Goal: Use online tool/utility

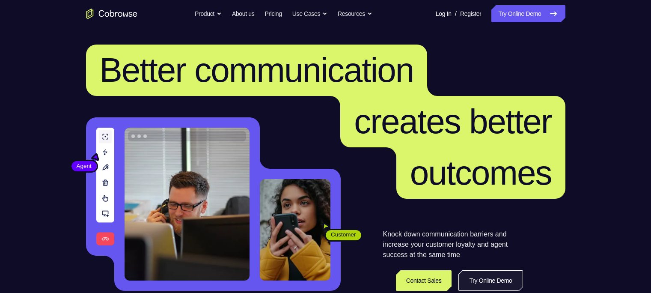
click at [495, 229] on link "Try Online Demo" at bounding box center [490, 280] width 64 height 21
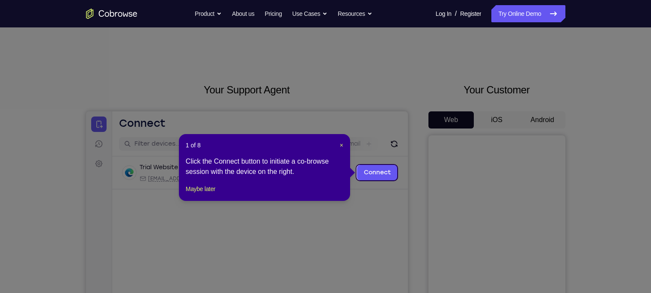
click at [542, 122] on icon at bounding box center [329, 146] width 659 height 293
click at [207, 201] on div "1 of 8 × Click the Connect button to initiate a co-browse session with the devi…" at bounding box center [264, 167] width 171 height 67
click at [209, 194] on button "Maybe later" at bounding box center [201, 189] width 30 height 10
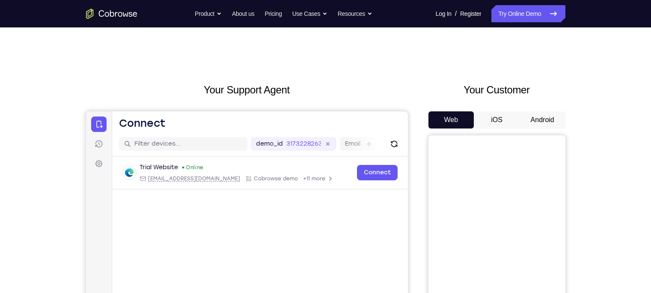
click at [543, 115] on button "Android" at bounding box center [543, 119] width 46 height 17
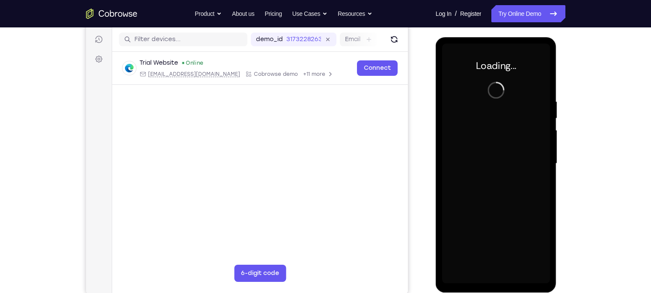
scroll to position [106, 0]
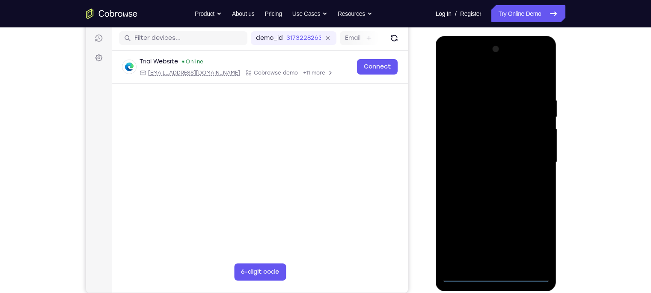
click at [494, 273] on div at bounding box center [496, 162] width 108 height 240
click at [484, 58] on div at bounding box center [496, 162] width 108 height 240
click at [461, 128] on div at bounding box center [496, 162] width 108 height 240
click at [479, 164] on div at bounding box center [496, 162] width 108 height 240
click at [492, 185] on div at bounding box center [496, 162] width 108 height 240
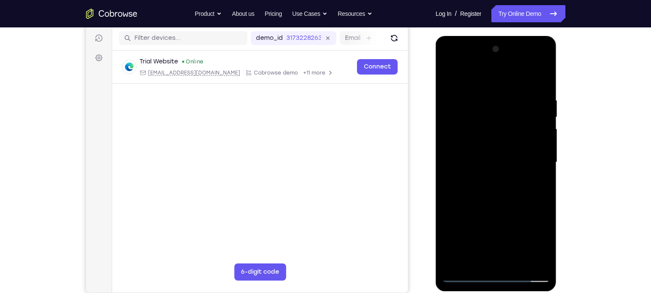
click at [535, 154] on div at bounding box center [496, 162] width 108 height 240
click at [496, 156] on div at bounding box center [496, 162] width 108 height 240
click at [498, 172] on div at bounding box center [496, 162] width 108 height 240
click at [494, 178] on div at bounding box center [496, 162] width 108 height 240
click at [486, 172] on div at bounding box center [496, 162] width 108 height 240
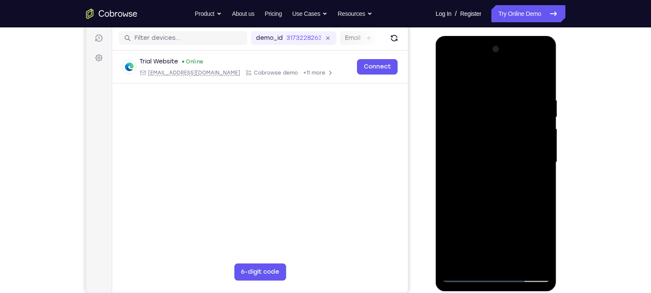
click at [499, 186] on div at bounding box center [496, 162] width 108 height 240
click at [490, 169] on div at bounding box center [496, 162] width 108 height 240
click at [496, 186] on div at bounding box center [496, 162] width 108 height 240
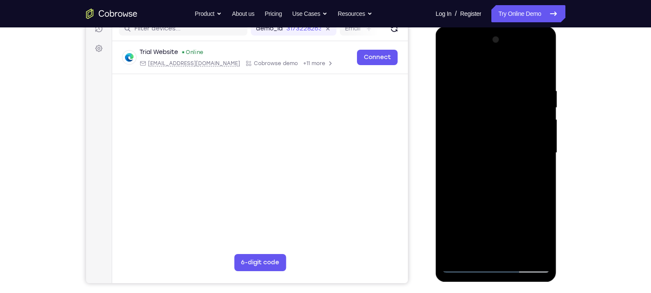
click at [532, 109] on div at bounding box center [496, 153] width 108 height 240
click at [493, 206] on div at bounding box center [496, 153] width 108 height 240
click at [481, 145] on div at bounding box center [496, 153] width 108 height 240
click at [469, 113] on div at bounding box center [496, 153] width 108 height 240
click at [487, 127] on div at bounding box center [496, 153] width 108 height 240
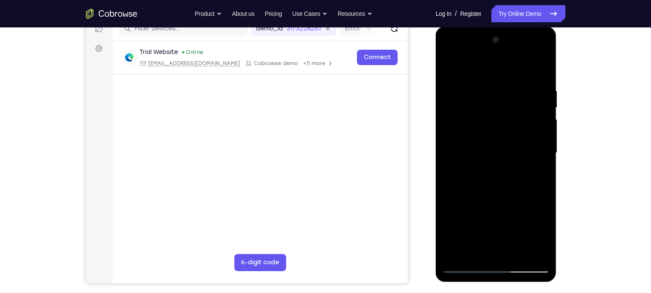
click at [484, 185] on div at bounding box center [496, 153] width 108 height 240
click at [459, 121] on div at bounding box center [496, 153] width 108 height 240
click at [482, 226] on div at bounding box center [496, 153] width 108 height 240
click at [458, 170] on div at bounding box center [496, 153] width 108 height 240
drag, startPoint x: 484, startPoint y: 134, endPoint x: 459, endPoint y: 36, distance: 101.2
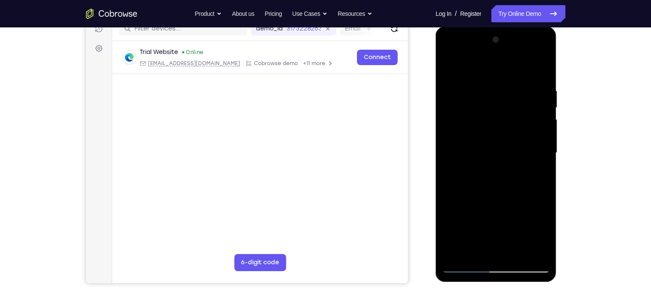
click at [459, 36] on div at bounding box center [496, 153] width 108 height 240
drag, startPoint x: 475, startPoint y: 142, endPoint x: 452, endPoint y: 11, distance: 133.4
click at [452, 27] on html "Online web based iOS Simulators and Android Emulators. Run iPhone, iPad, Mobile…" at bounding box center [497, 155] width 122 height 257
drag, startPoint x: 474, startPoint y: 144, endPoint x: 450, endPoint y: 37, distance: 110.1
click at [450, 37] on div at bounding box center [496, 153] width 108 height 240
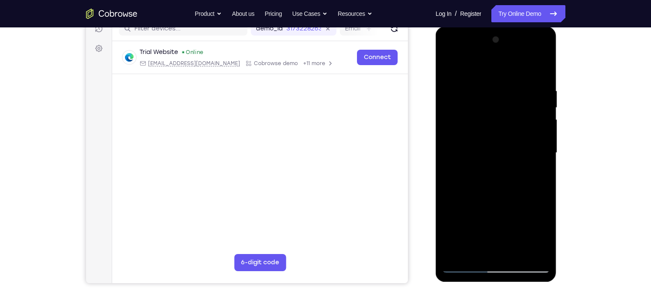
drag, startPoint x: 488, startPoint y: 127, endPoint x: 456, endPoint y: 15, distance: 116.2
click at [456, 27] on html "Online web based iOS Simulators and Android Emulators. Run iPhone, iPad, Mobile…" at bounding box center [497, 155] width 122 height 257
drag, startPoint x: 478, startPoint y: 138, endPoint x: 463, endPoint y: 79, distance: 60.6
click at [463, 79] on div at bounding box center [496, 153] width 108 height 240
click at [482, 116] on div at bounding box center [496, 153] width 108 height 240
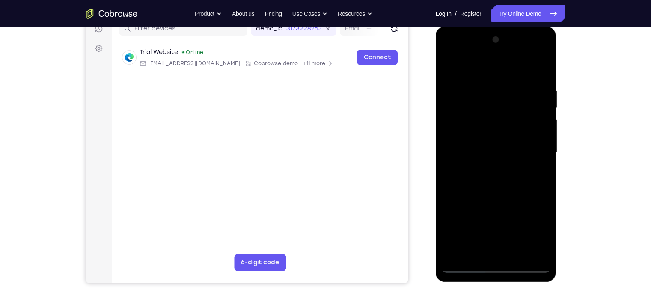
click at [497, 166] on div at bounding box center [496, 153] width 108 height 240
click at [537, 252] on div at bounding box center [496, 153] width 108 height 240
click at [462, 240] on div at bounding box center [496, 153] width 108 height 240
click at [464, 266] on div at bounding box center [496, 153] width 108 height 240
click at [465, 264] on div at bounding box center [496, 153] width 108 height 240
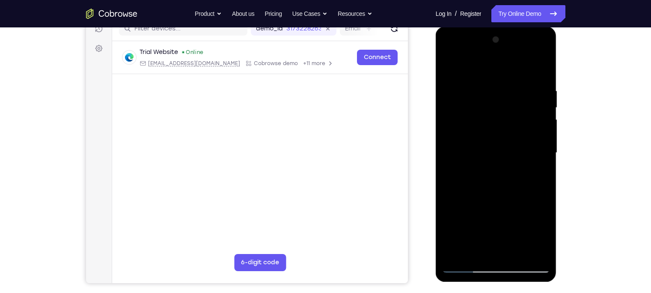
click at [465, 264] on div at bounding box center [496, 153] width 108 height 240
click at [448, 74] on div at bounding box center [496, 153] width 108 height 240
click at [476, 158] on div at bounding box center [496, 153] width 108 height 240
click at [478, 118] on div at bounding box center [496, 153] width 108 height 240
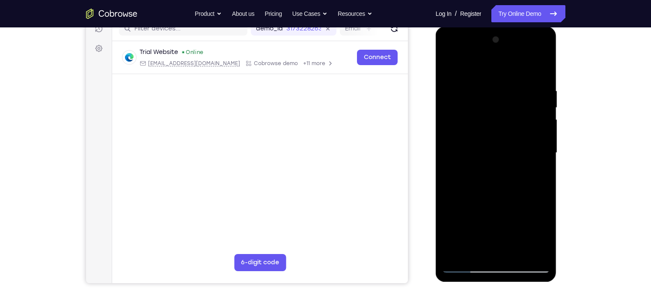
click at [486, 146] on div at bounding box center [496, 153] width 108 height 240
click at [490, 161] on div at bounding box center [496, 153] width 108 height 240
click at [501, 175] on div at bounding box center [496, 153] width 108 height 240
drag, startPoint x: 484, startPoint y: 163, endPoint x: 503, endPoint y: 172, distance: 20.7
click at [503, 172] on div at bounding box center [496, 153] width 108 height 240
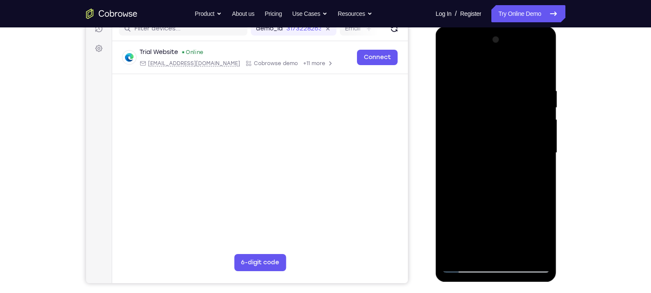
click at [499, 163] on div at bounding box center [496, 153] width 108 height 240
click at [491, 178] on div at bounding box center [496, 153] width 108 height 240
click at [495, 163] on div at bounding box center [496, 153] width 108 height 240
click at [490, 191] on div at bounding box center [496, 153] width 108 height 240
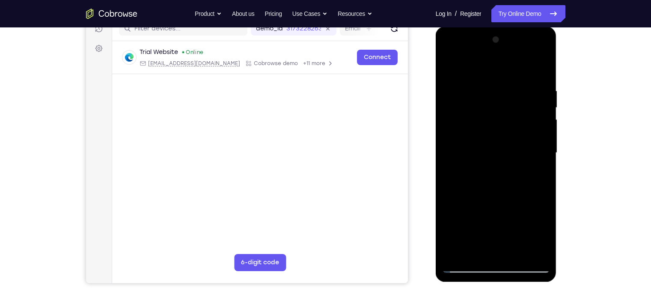
click at [487, 176] on div at bounding box center [496, 153] width 108 height 240
click at [484, 169] on div at bounding box center [496, 153] width 108 height 240
click at [485, 160] on div at bounding box center [496, 153] width 108 height 240
click at [480, 196] on div at bounding box center [496, 153] width 108 height 240
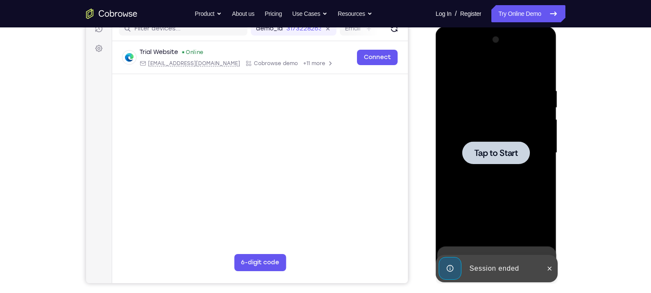
click at [507, 149] on span "Tap to Start" at bounding box center [496, 153] width 44 height 9
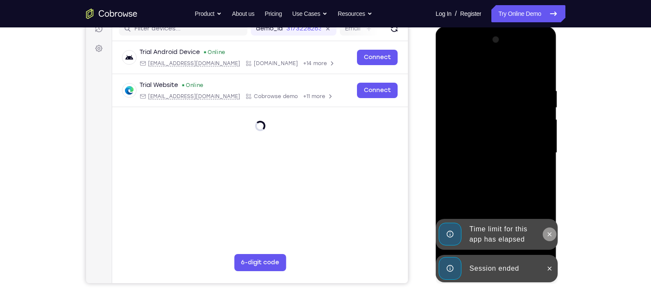
click at [549, 235] on icon at bounding box center [549, 234] width 7 height 7
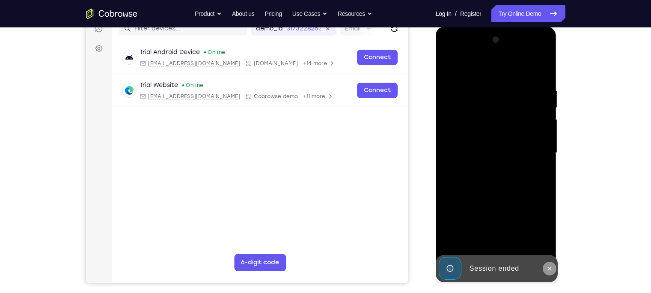
click at [547, 268] on icon at bounding box center [549, 268] width 7 height 7
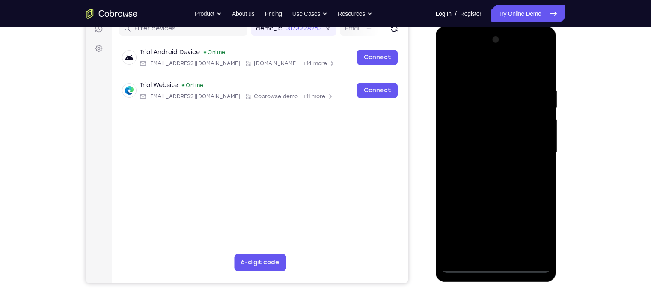
click at [492, 265] on div at bounding box center [496, 153] width 108 height 240
click at [531, 223] on div at bounding box center [496, 153] width 108 height 240
click at [449, 55] on div at bounding box center [496, 153] width 108 height 240
click at [457, 134] on div at bounding box center [496, 153] width 108 height 240
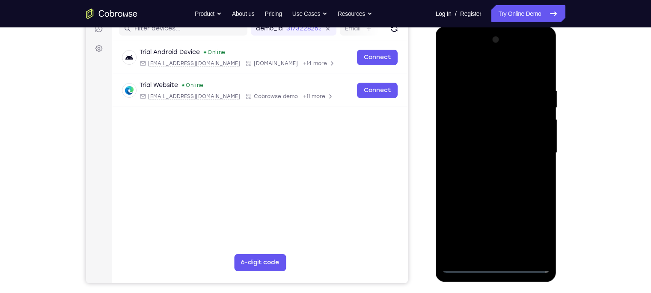
click at [488, 150] on div at bounding box center [496, 153] width 108 height 240
click at [502, 178] on div at bounding box center [496, 153] width 108 height 240
click at [481, 158] on div at bounding box center [496, 153] width 108 height 240
click at [481, 176] on div at bounding box center [496, 153] width 108 height 240
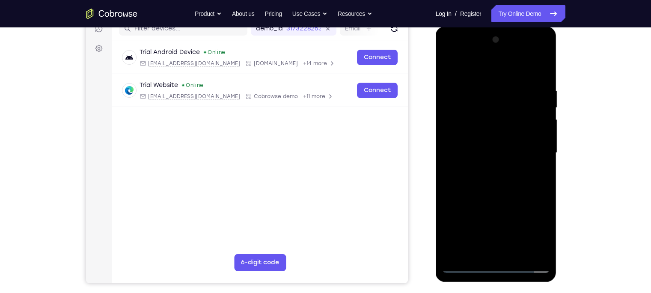
click at [540, 147] on div at bounding box center [496, 153] width 108 height 240
click at [493, 165] on div at bounding box center [496, 153] width 108 height 240
click at [461, 161] on div at bounding box center [496, 153] width 108 height 240
click at [536, 251] on div at bounding box center [496, 153] width 108 height 240
drag, startPoint x: 537, startPoint y: 129, endPoint x: 526, endPoint y: 78, distance: 52.6
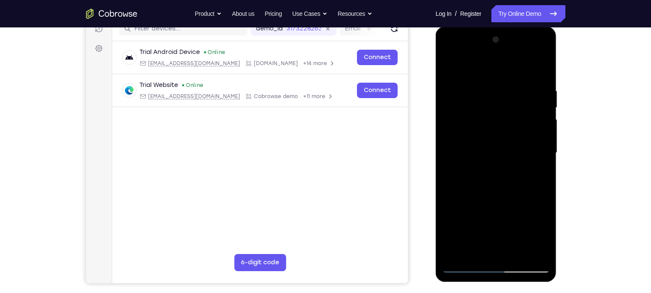
click at [526, 78] on div at bounding box center [496, 153] width 108 height 240
click at [487, 176] on div at bounding box center [496, 153] width 108 height 240
drag, startPoint x: 491, startPoint y: 219, endPoint x: 473, endPoint y: 82, distance: 138.2
click at [473, 82] on div at bounding box center [496, 153] width 108 height 240
drag, startPoint x: 480, startPoint y: 204, endPoint x: 463, endPoint y: 118, distance: 87.7
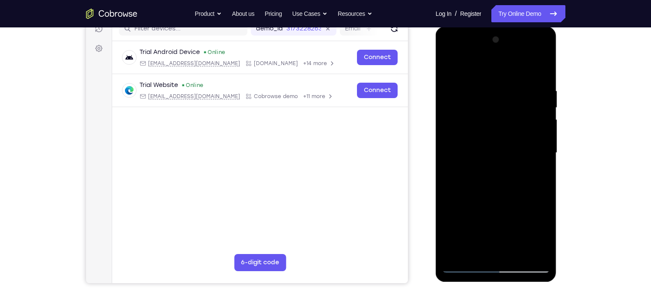
click at [463, 118] on div at bounding box center [496, 153] width 108 height 240
drag, startPoint x: 485, startPoint y: 219, endPoint x: 463, endPoint y: 36, distance: 184.1
click at [463, 36] on div at bounding box center [496, 153] width 108 height 240
drag, startPoint x: 489, startPoint y: 178, endPoint x: 471, endPoint y: 35, distance: 144.5
click at [471, 35] on div at bounding box center [496, 153] width 108 height 240
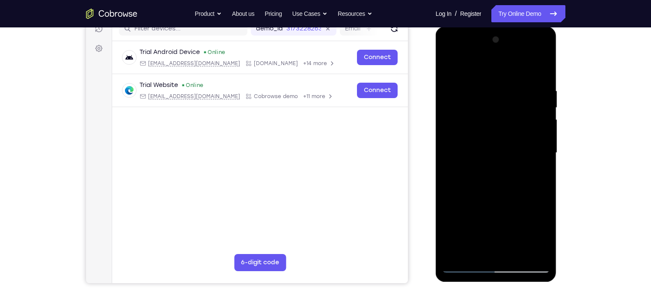
drag, startPoint x: 503, startPoint y: 213, endPoint x: 472, endPoint y: 45, distance: 170.7
click at [472, 45] on div at bounding box center [496, 153] width 108 height 240
drag, startPoint x: 470, startPoint y: 94, endPoint x: 466, endPoint y: 76, distance: 18.3
click at [466, 76] on div at bounding box center [496, 153] width 108 height 240
drag, startPoint x: 470, startPoint y: 196, endPoint x: 466, endPoint y: 42, distance: 154.6
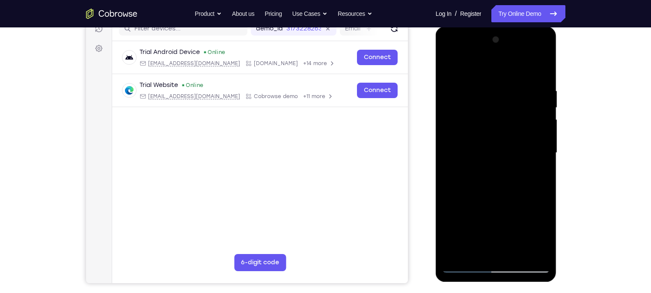
click at [466, 42] on div at bounding box center [496, 153] width 108 height 240
drag, startPoint x: 479, startPoint y: 206, endPoint x: 460, endPoint y: 33, distance: 173.9
click at [460, 33] on div at bounding box center [496, 153] width 108 height 240
drag, startPoint x: 486, startPoint y: 189, endPoint x: 465, endPoint y: 48, distance: 142.3
click at [465, 48] on div at bounding box center [496, 153] width 108 height 240
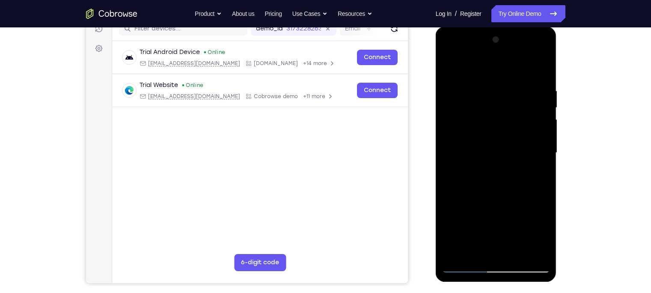
drag, startPoint x: 475, startPoint y: 205, endPoint x: 466, endPoint y: 18, distance: 186.4
click at [466, 27] on html "Online web based iOS Simulators and Android Emulators. Run iPhone, iPad, Mobile…" at bounding box center [497, 155] width 122 height 257
drag, startPoint x: 487, startPoint y: 205, endPoint x: 482, endPoint y: 80, distance: 125.5
click at [482, 80] on div at bounding box center [496, 153] width 108 height 240
drag, startPoint x: 484, startPoint y: 198, endPoint x: 464, endPoint y: 48, distance: 151.5
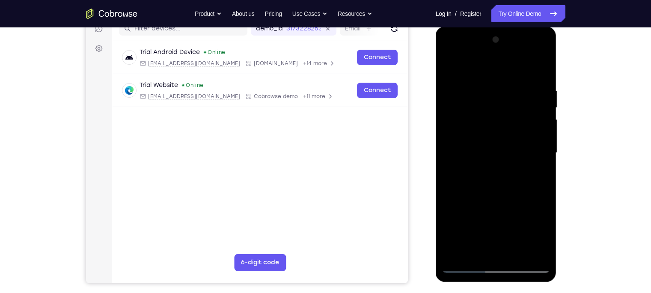
click at [464, 48] on div at bounding box center [496, 153] width 108 height 240
drag, startPoint x: 476, startPoint y: 196, endPoint x: 467, endPoint y: 3, distance: 193.2
click at [467, 27] on html "Online web based iOS Simulators and Android Emulators. Run iPhone, iPad, Mobile…" at bounding box center [497, 155] width 122 height 257
drag, startPoint x: 482, startPoint y: 189, endPoint x: 475, endPoint y: 142, distance: 47.5
click at [475, 142] on div at bounding box center [496, 153] width 108 height 240
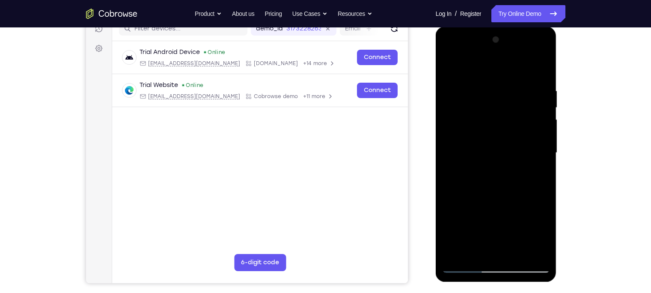
drag, startPoint x: 490, startPoint y: 181, endPoint x: 471, endPoint y: 74, distance: 109.0
click at [471, 74] on div at bounding box center [496, 153] width 108 height 240
drag, startPoint x: 480, startPoint y: 190, endPoint x: 462, endPoint y: 74, distance: 117.4
click at [462, 74] on div at bounding box center [496, 153] width 108 height 240
drag, startPoint x: 482, startPoint y: 204, endPoint x: 513, endPoint y: 345, distance: 144.6
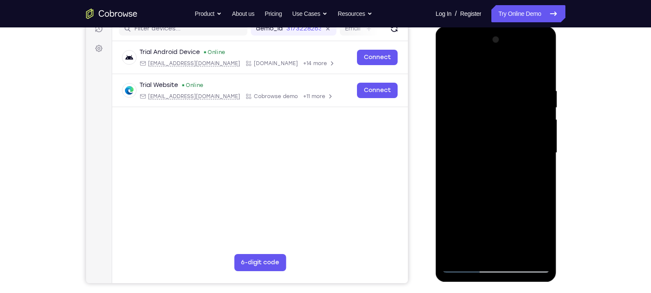
click at [513, 283] on html "Online web based iOS Simulators and Android Emulators. Run iPhone, iPad, Mobile…" at bounding box center [497, 155] width 122 height 257
drag, startPoint x: 477, startPoint y: 89, endPoint x: 484, endPoint y: 137, distance: 48.0
click at [484, 137] on div at bounding box center [496, 153] width 108 height 240
click at [500, 172] on div at bounding box center [496, 153] width 108 height 240
click at [449, 71] on div at bounding box center [496, 153] width 108 height 240
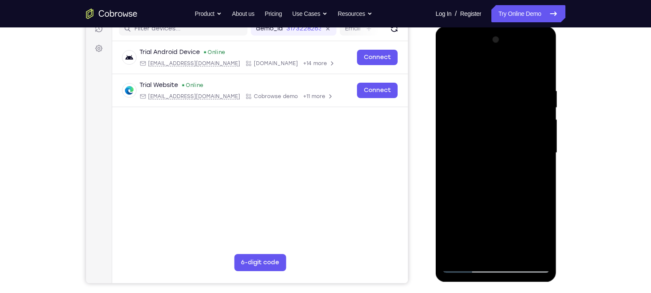
drag, startPoint x: 502, startPoint y: 153, endPoint x: 501, endPoint y: 313, distance: 160.5
click at [501, 283] on html "Online web based iOS Simulators and Android Emulators. Run iPhone, iPad, Mobile…" at bounding box center [497, 155] width 122 height 257
click at [520, 78] on div at bounding box center [496, 153] width 108 height 240
drag, startPoint x: 488, startPoint y: 209, endPoint x: 489, endPoint y: 268, distance: 58.2
click at [489, 268] on div at bounding box center [496, 153] width 108 height 240
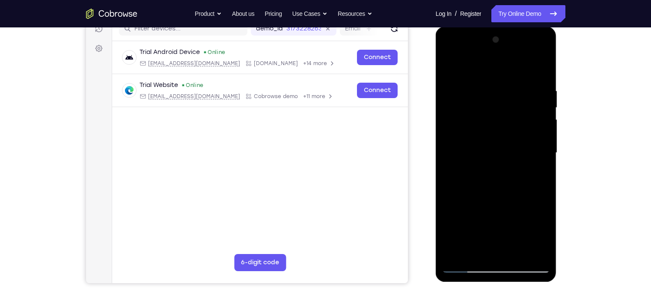
click at [489, 65] on div at bounding box center [496, 153] width 108 height 240
click at [481, 148] on div at bounding box center [496, 153] width 108 height 240
click at [449, 65] on div at bounding box center [496, 153] width 108 height 240
click at [454, 67] on div at bounding box center [496, 153] width 108 height 240
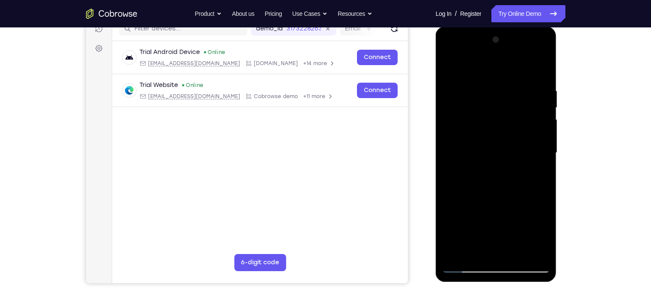
click at [455, 78] on div at bounding box center [496, 153] width 108 height 240
drag, startPoint x: 498, startPoint y: 209, endPoint x: 481, endPoint y: 115, distance: 96.2
click at [481, 115] on div at bounding box center [496, 153] width 108 height 240
drag, startPoint x: 516, startPoint y: 159, endPoint x: 482, endPoint y: 59, distance: 105.8
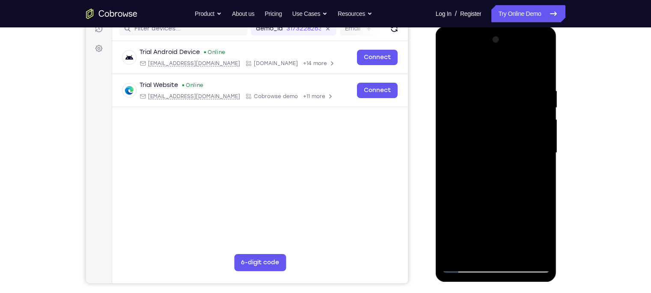
click at [482, 59] on div at bounding box center [496, 153] width 108 height 240
drag, startPoint x: 487, startPoint y: 222, endPoint x: 482, endPoint y: 142, distance: 79.8
click at [482, 142] on div at bounding box center [496, 153] width 108 height 240
drag, startPoint x: 486, startPoint y: 217, endPoint x: 476, endPoint y: 98, distance: 119.0
click at [476, 98] on div at bounding box center [496, 153] width 108 height 240
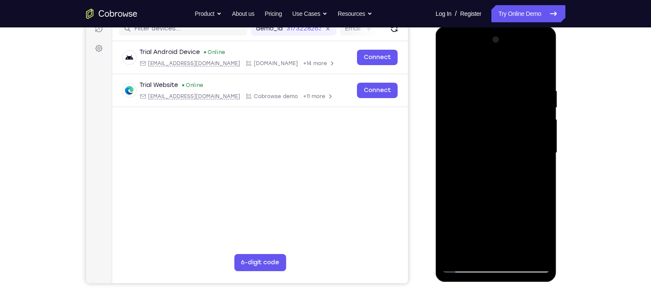
drag, startPoint x: 483, startPoint y: 203, endPoint x: 477, endPoint y: 36, distance: 167.0
click at [477, 36] on div at bounding box center [496, 153] width 108 height 240
drag, startPoint x: 504, startPoint y: 218, endPoint x: 497, endPoint y: 45, distance: 173.0
click at [497, 45] on div at bounding box center [496, 153] width 108 height 240
drag, startPoint x: 493, startPoint y: 213, endPoint x: 460, endPoint y: 71, distance: 145.5
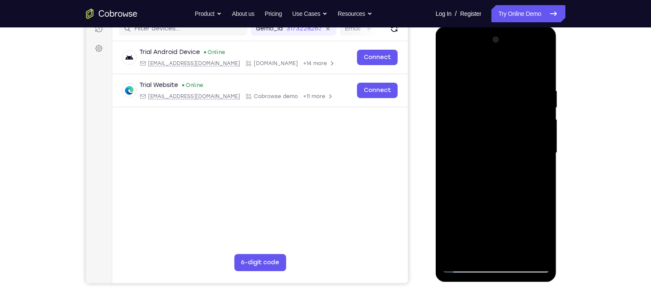
click at [460, 71] on div at bounding box center [496, 153] width 108 height 240
drag, startPoint x: 473, startPoint y: 208, endPoint x: 458, endPoint y: 4, distance: 204.7
click at [458, 27] on html "Online web based iOS Simulators and Android Emulators. Run iPhone, iPad, Mobile…" at bounding box center [497, 155] width 122 height 257
drag, startPoint x: 498, startPoint y: 85, endPoint x: 508, endPoint y: 237, distance: 152.2
click at [508, 237] on div at bounding box center [496, 153] width 108 height 240
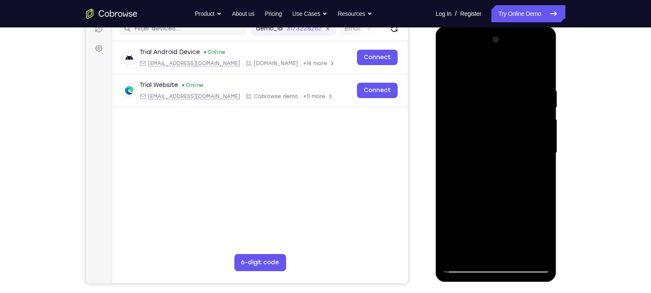
click at [468, 122] on div at bounding box center [496, 153] width 108 height 240
drag, startPoint x: 471, startPoint y: 198, endPoint x: 443, endPoint y: -30, distance: 229.9
click at [443, 27] on html "Online web based iOS Simulators and Android Emulators. Run iPhone, iPad, Mobile…" at bounding box center [497, 155] width 122 height 257
drag, startPoint x: 474, startPoint y: 198, endPoint x: 467, endPoint y: 112, distance: 86.3
click at [467, 112] on div at bounding box center [496, 153] width 108 height 240
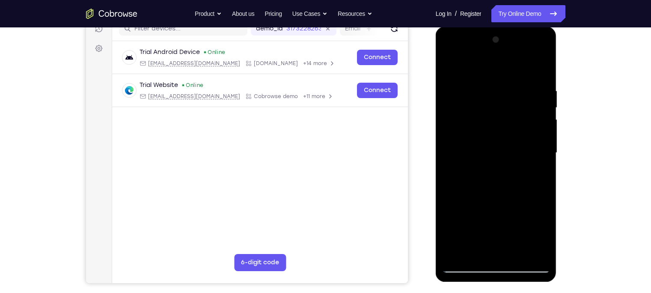
drag, startPoint x: 487, startPoint y: 199, endPoint x: 458, endPoint y: -38, distance: 238.4
click at [458, 27] on html "Online web based iOS Simulators and Android Emulators. Run iPhone, iPad, Mobile…" at bounding box center [497, 155] width 122 height 257
drag, startPoint x: 490, startPoint y: 207, endPoint x: 466, endPoint y: 35, distance: 174.1
click at [466, 35] on div at bounding box center [496, 153] width 108 height 240
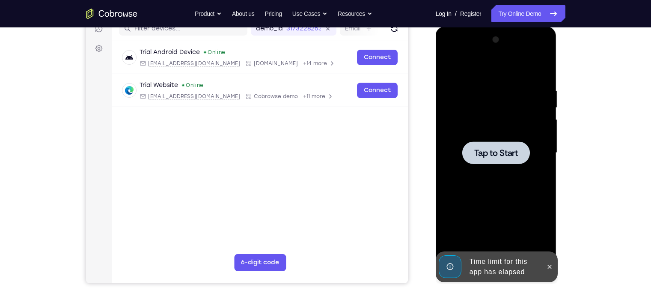
drag, startPoint x: 474, startPoint y: 92, endPoint x: 483, endPoint y: 183, distance: 91.1
click at [483, 27] on div "Tap to Start" at bounding box center [496, 27] width 121 height 0
